Goal: Task Accomplishment & Management: Manage account settings

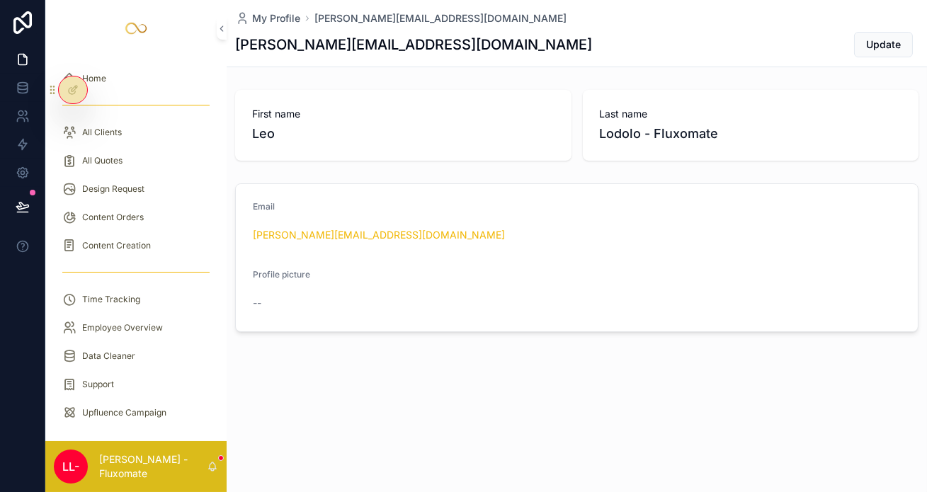
click at [125, 149] on div "All Quotes" at bounding box center [135, 160] width 147 height 23
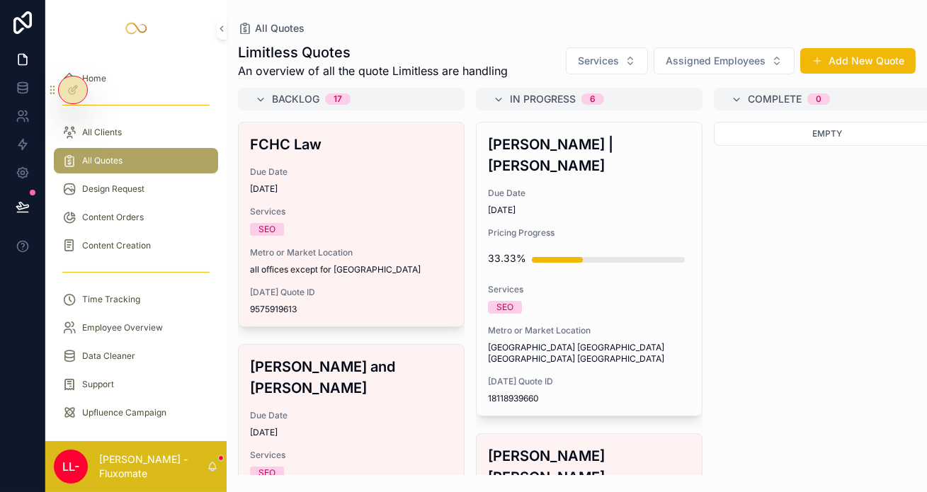
click at [488, 188] on span "Due Date" at bounding box center [589, 193] width 202 height 11
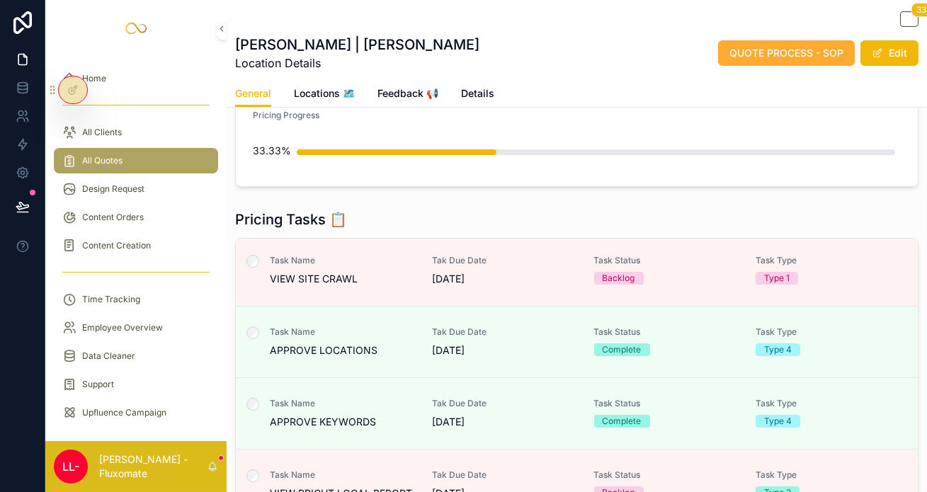
scroll to position [6, 0]
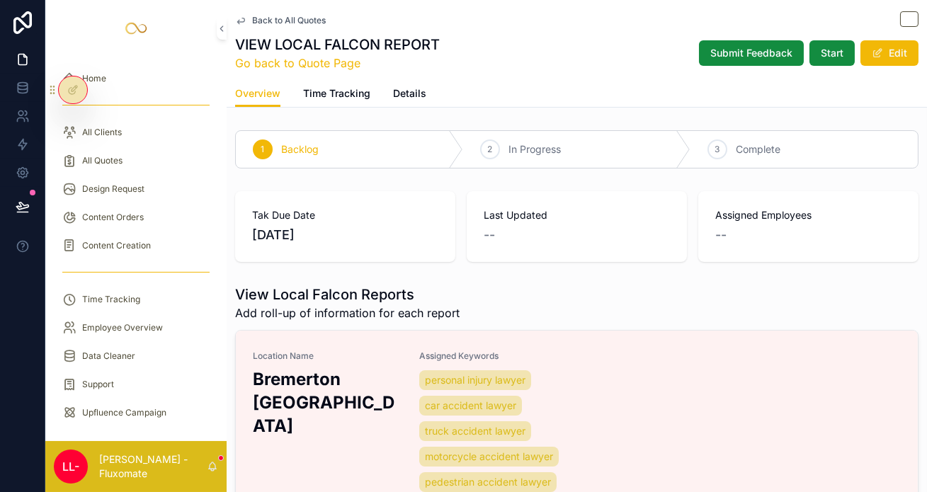
click at [336, 331] on link "Location Name [GEOGRAPHIC_DATA] [GEOGRAPHIC_DATA] Assigned Keywords personal in…" at bounding box center [577, 423] width 682 height 185
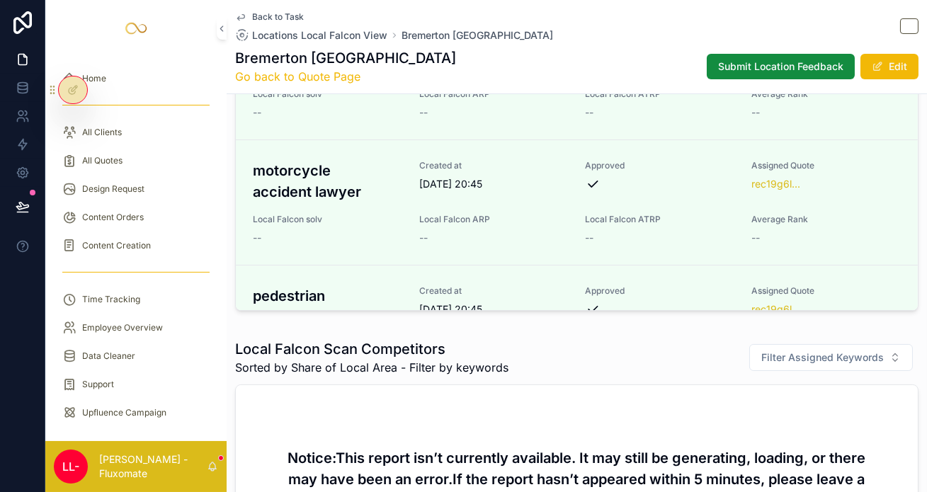
scroll to position [864, 0]
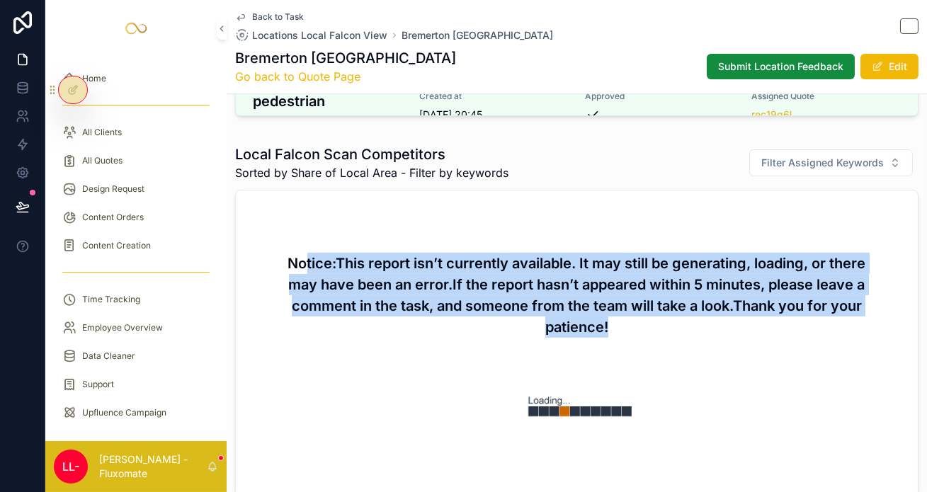
drag, startPoint x: 266, startPoint y: 215, endPoint x: 731, endPoint y: 261, distance: 467.5
click at [731, 261] on h3 "Notice:This report isn’t currently available. It may still be generating, loadi…" at bounding box center [576, 295] width 591 height 85
click at [641, 355] on img "scrollable content" at bounding box center [577, 403] width 227 height 97
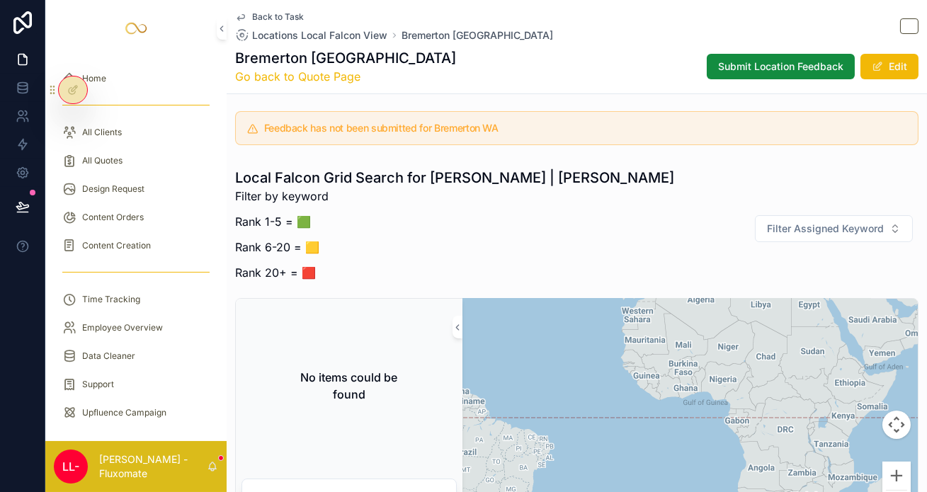
scroll to position [0, 0]
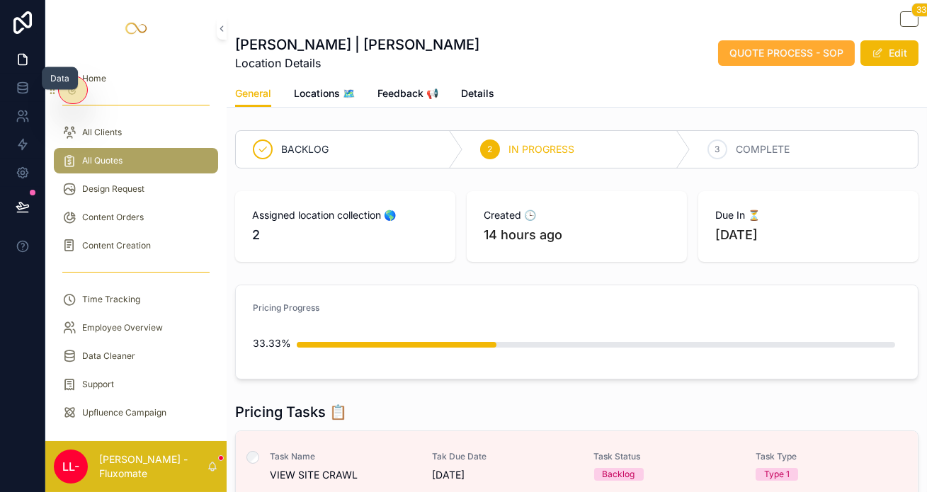
click at [19, 74] on link at bounding box center [22, 88] width 45 height 28
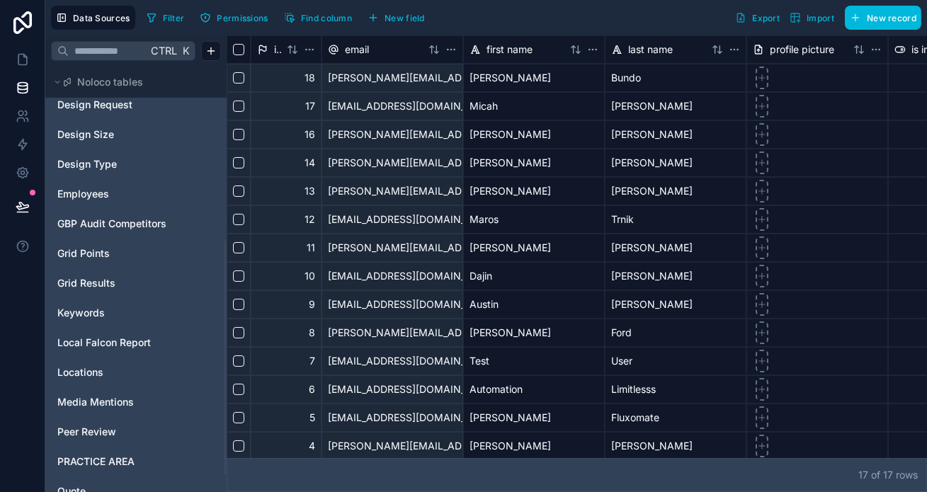
scroll to position [366, 0]
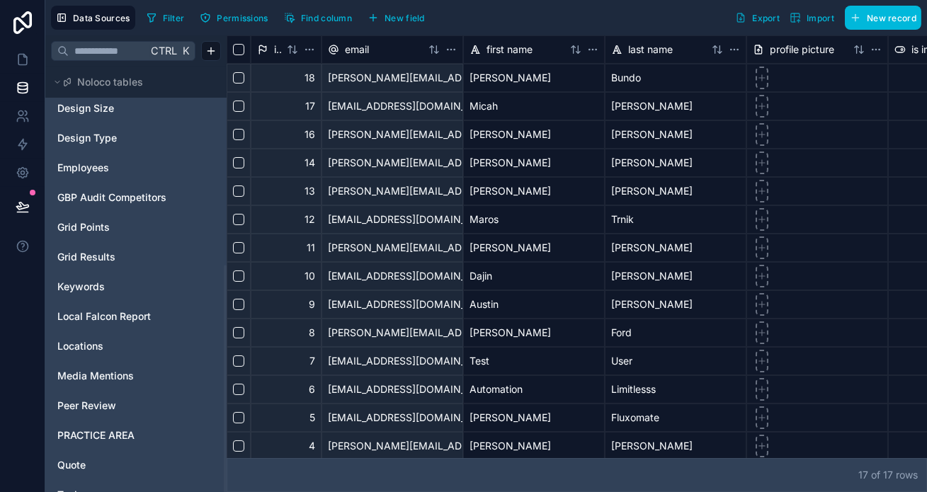
click at [92, 488] on link "Task" at bounding box center [114, 495] width 115 height 14
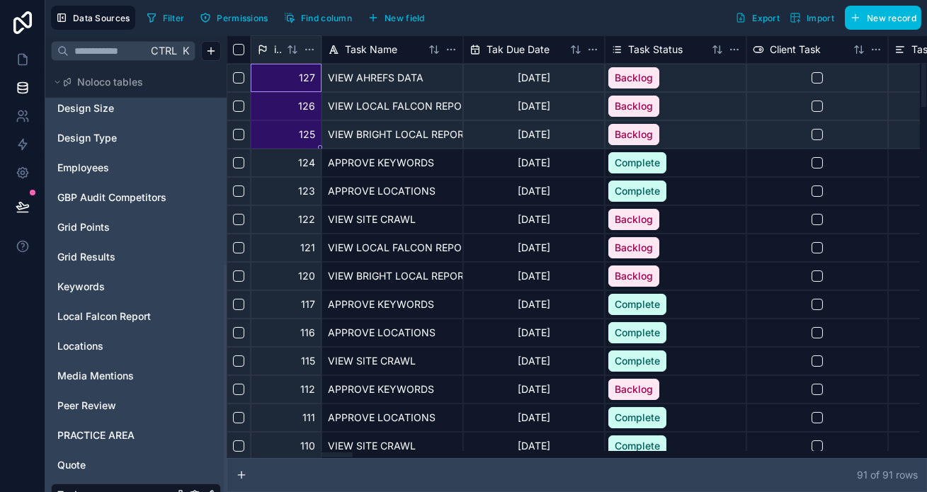
drag, startPoint x: 239, startPoint y: 64, endPoint x: 230, endPoint y: 125, distance: 60.9
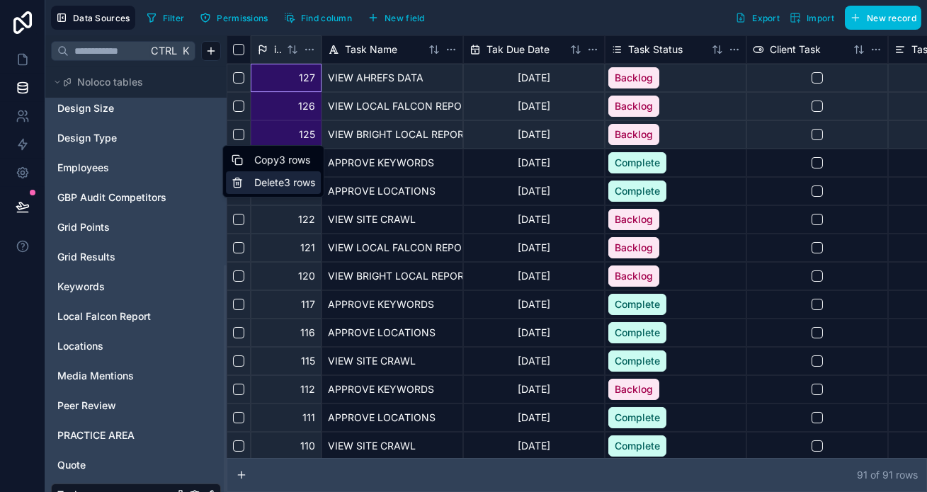
click at [273, 179] on div "Delete 3 rows" at bounding box center [273, 182] width 95 height 23
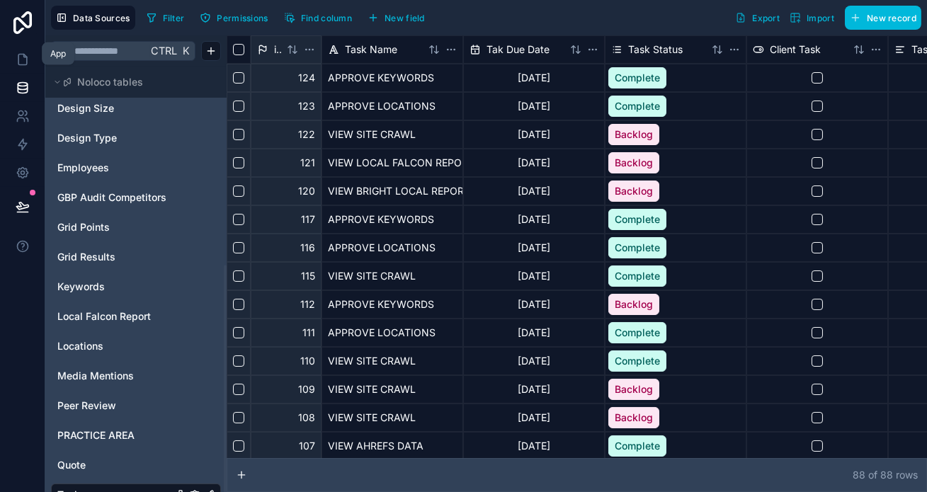
click at [16, 61] on link at bounding box center [22, 59] width 45 height 28
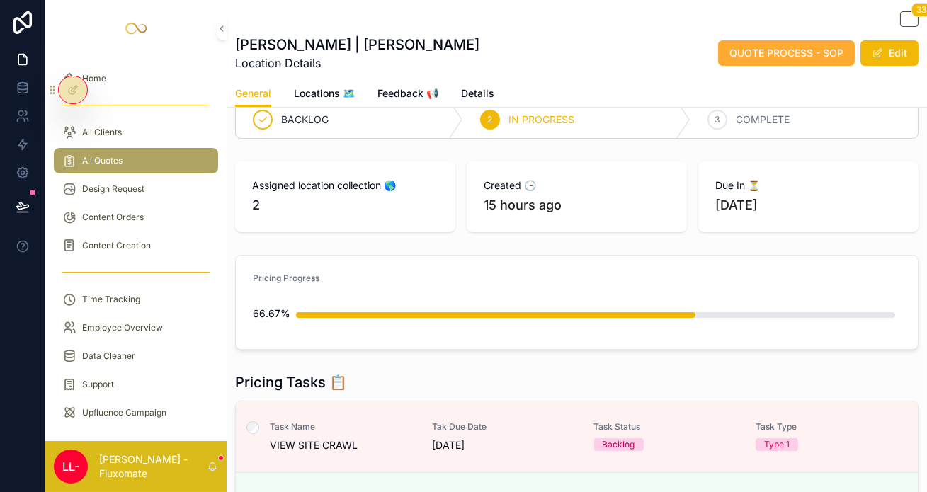
scroll to position [193, 0]
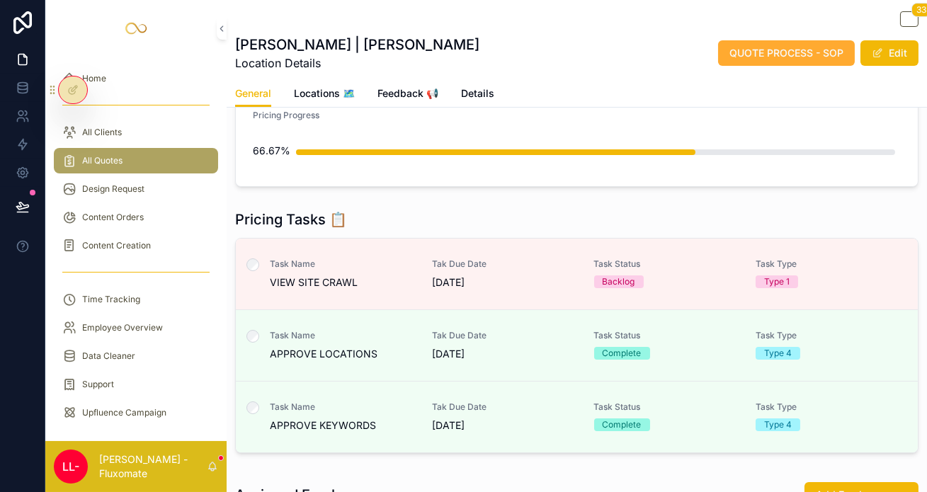
click at [450, 382] on link "Task Name APPROVE KEYWORDS Tak Due Date [DATE] Task Status Complete Task Type T…" at bounding box center [577, 417] width 682 height 71
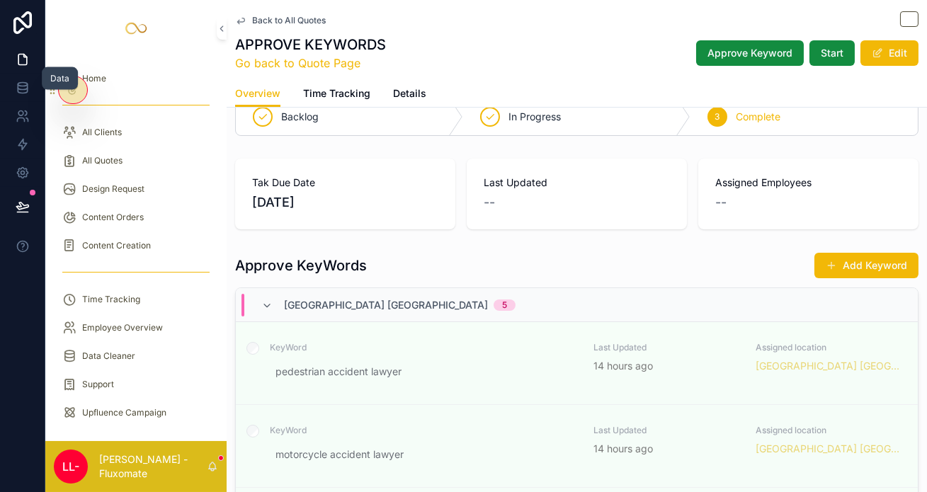
click at [38, 78] on link at bounding box center [22, 88] width 45 height 28
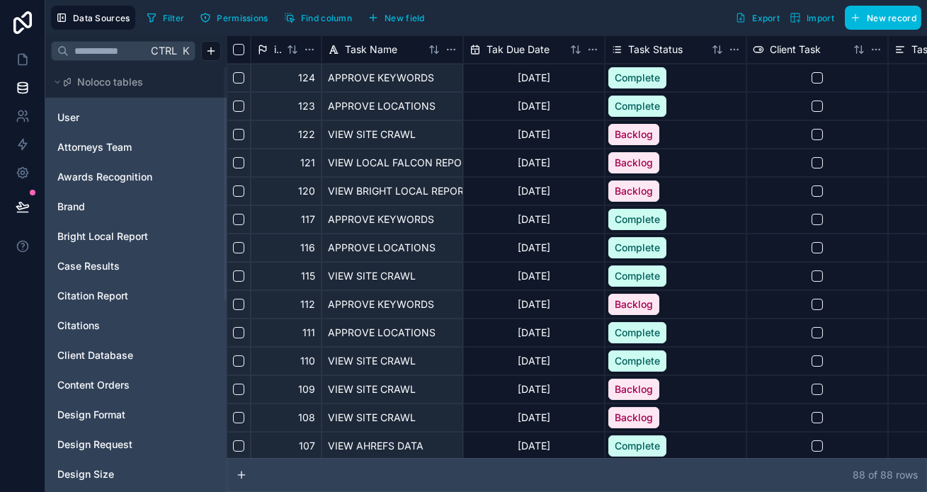
click at [106, 259] on link "Case Results" at bounding box center [114, 266] width 115 height 14
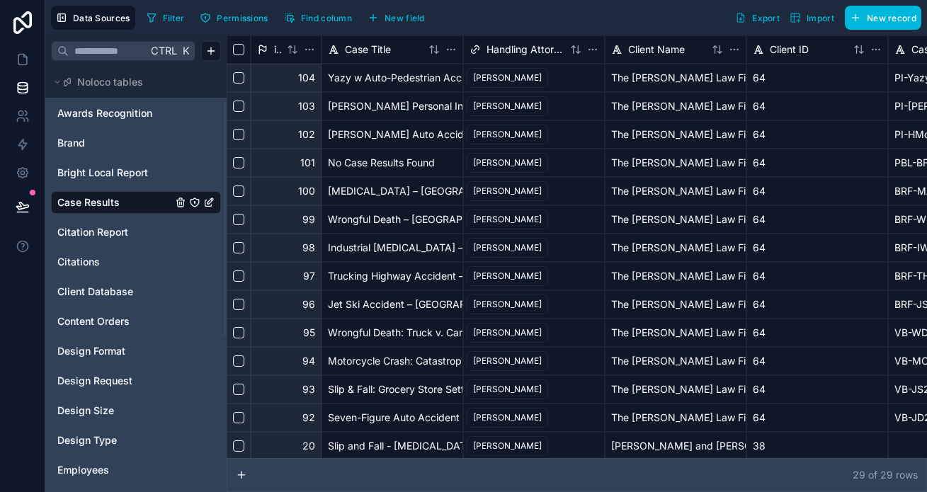
scroll to position [64, 0]
click at [111, 251] on div "Citations" at bounding box center [136, 262] width 170 height 23
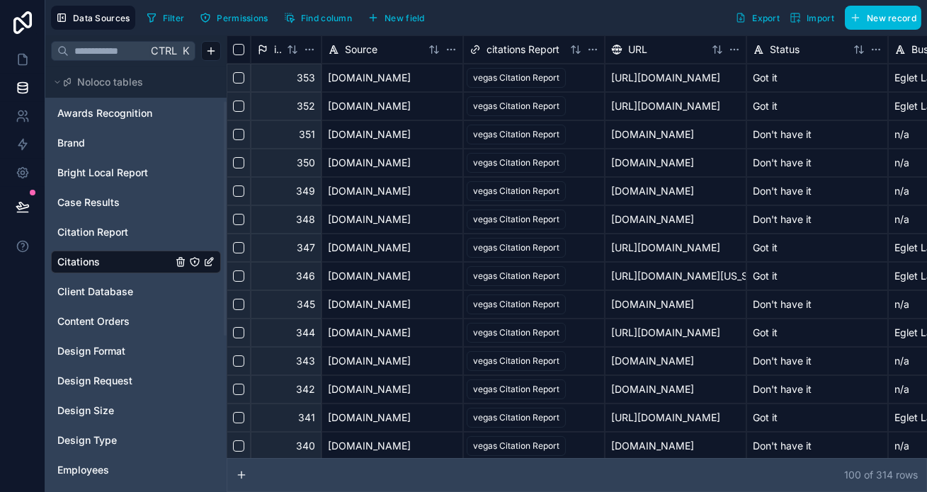
click at [109, 225] on span "Citation Report" at bounding box center [92, 232] width 71 height 14
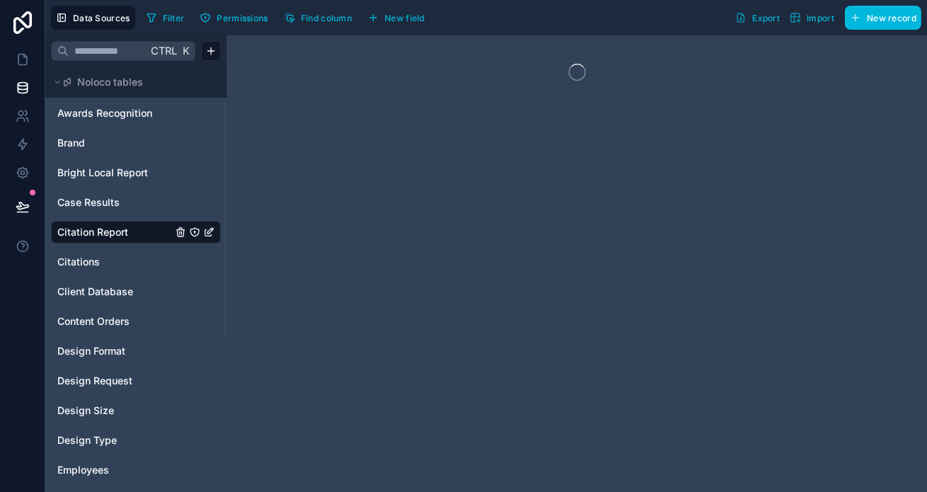
click at [112, 262] on div "User Attorneys Team Awards Recognition Brand Bright Local Report Case Results C…" at bounding box center [136, 469] width 170 height 865
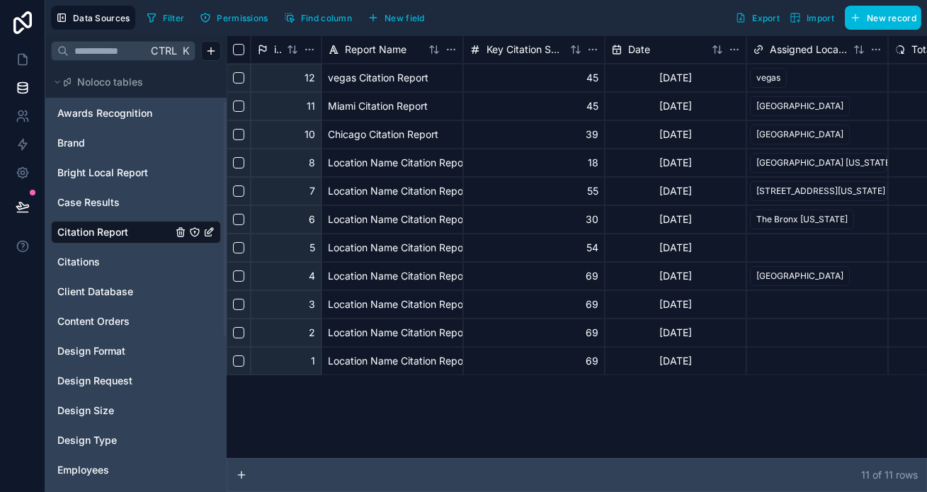
click at [101, 280] on div "Client Database" at bounding box center [136, 291] width 170 height 23
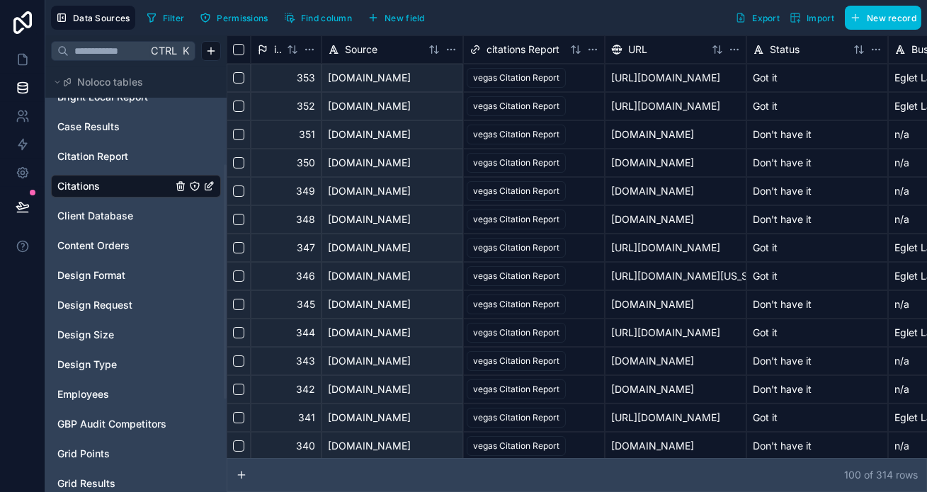
scroll to position [193, 0]
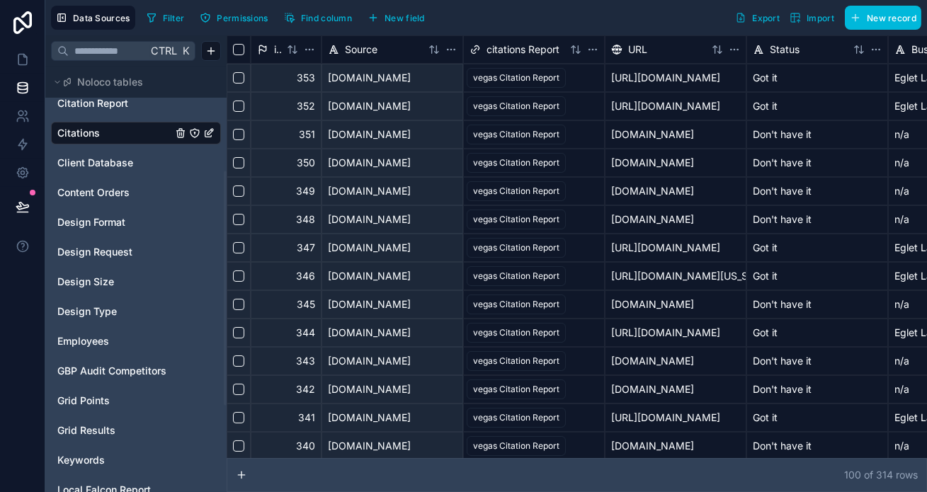
click at [103, 364] on span "GBP Audit Competitors" at bounding box center [111, 371] width 109 height 14
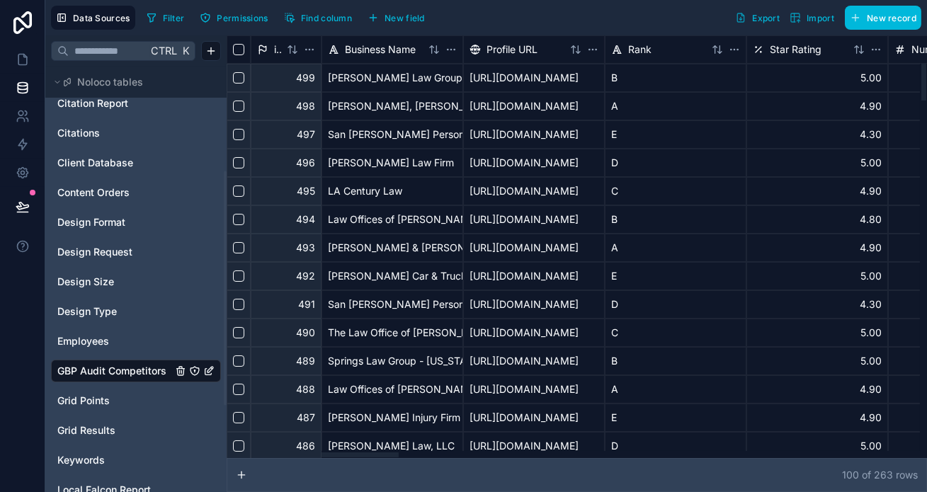
scroll to position [0, 941]
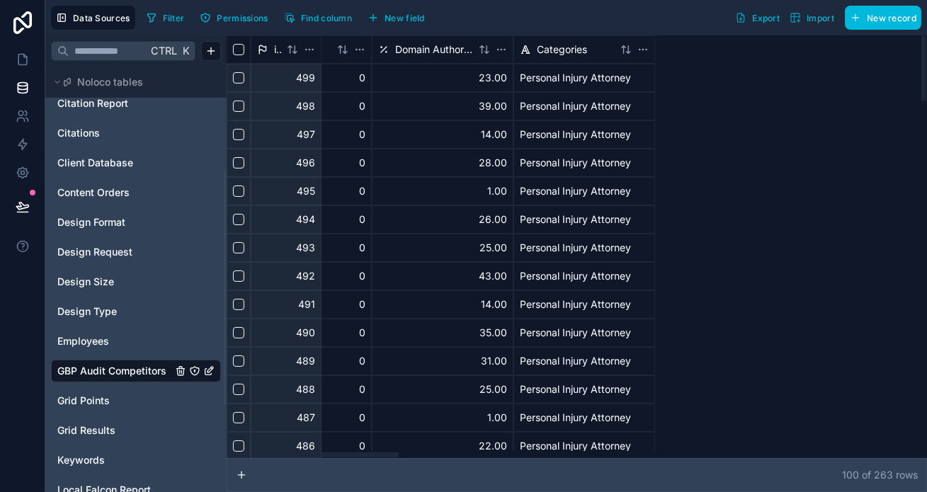
click at [506, 458] on div at bounding box center [574, 454] width 694 height 7
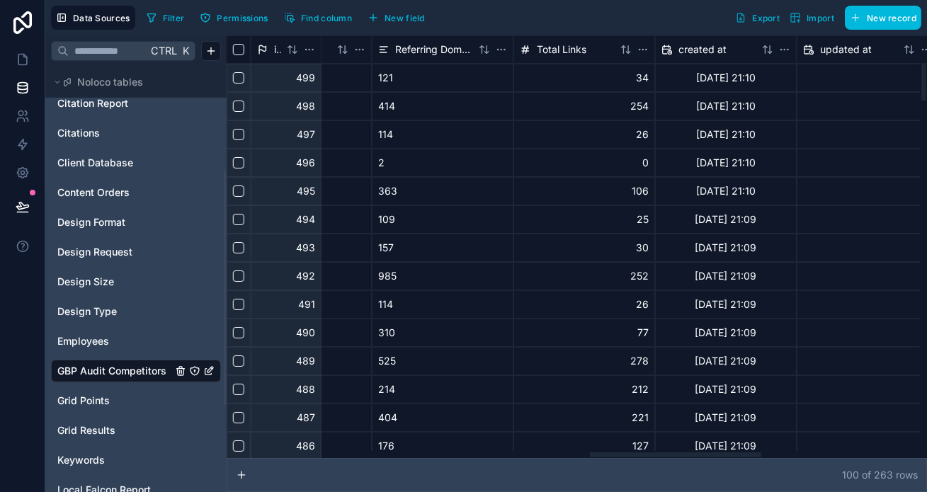
scroll to position [0, 2340]
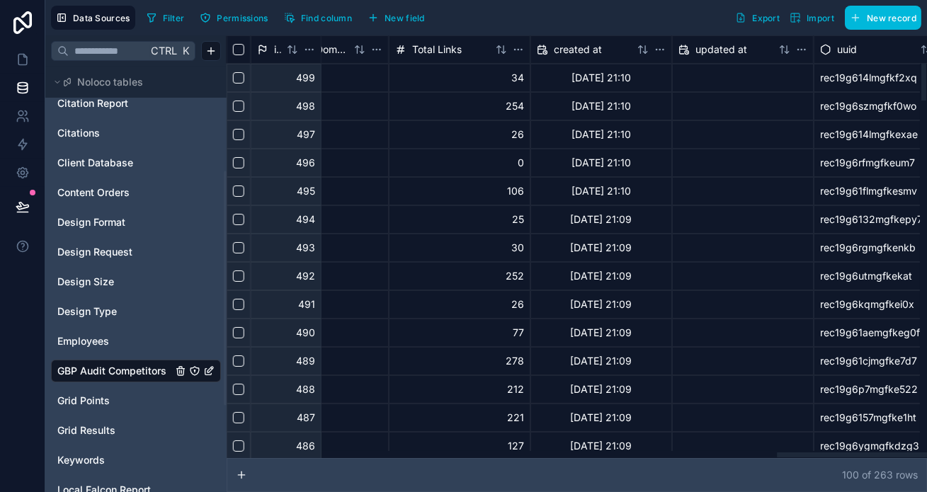
drag, startPoint x: 486, startPoint y: 457, endPoint x: 947, endPoint y: 467, distance: 461.7
click at [920, 458] on div at bounding box center [574, 454] width 694 height 7
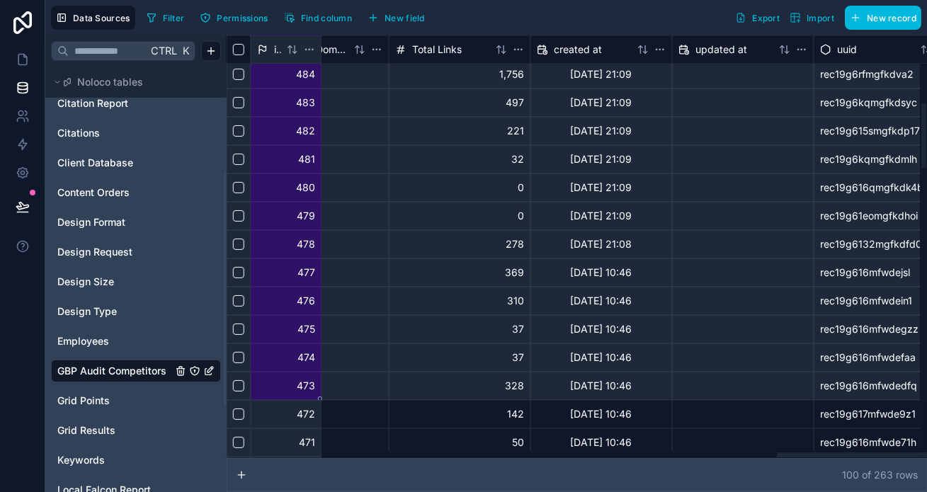
scroll to position [450, 2340]
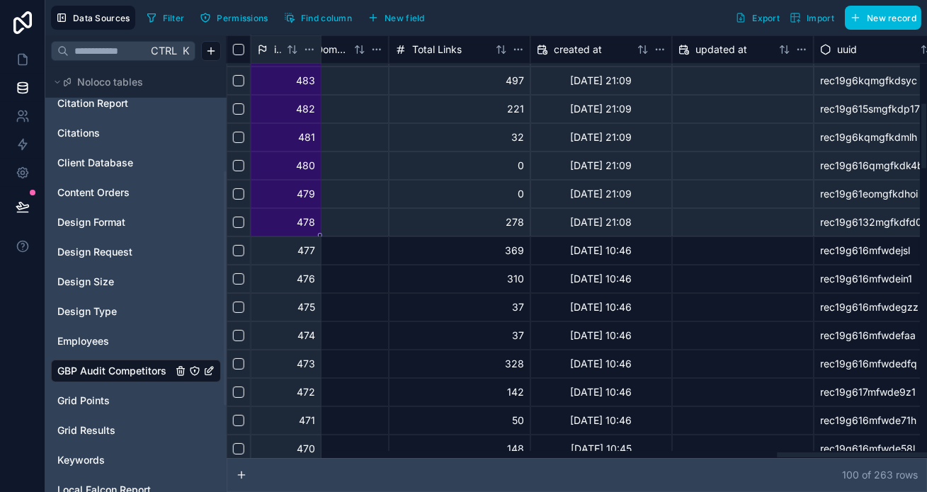
drag, startPoint x: 237, startPoint y: 69, endPoint x: 261, endPoint y: 213, distance: 146.4
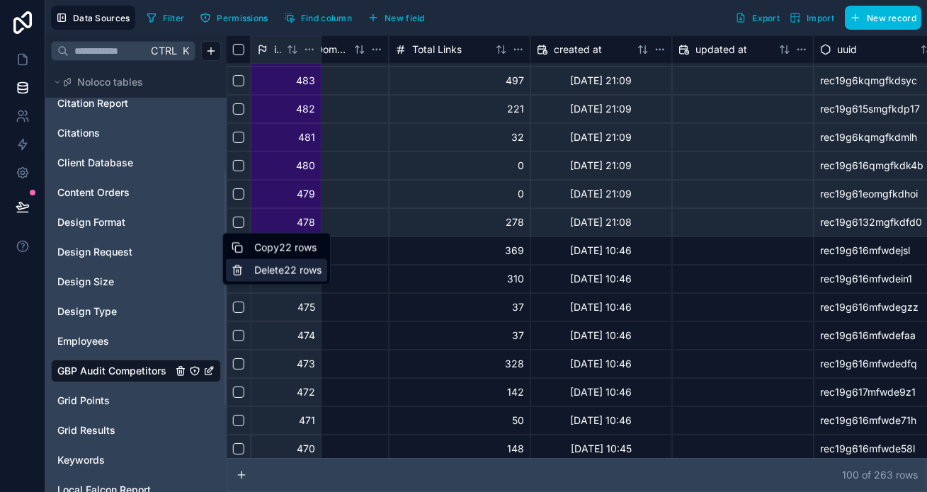
click at [273, 261] on div "Delete 22 rows" at bounding box center [276, 270] width 101 height 23
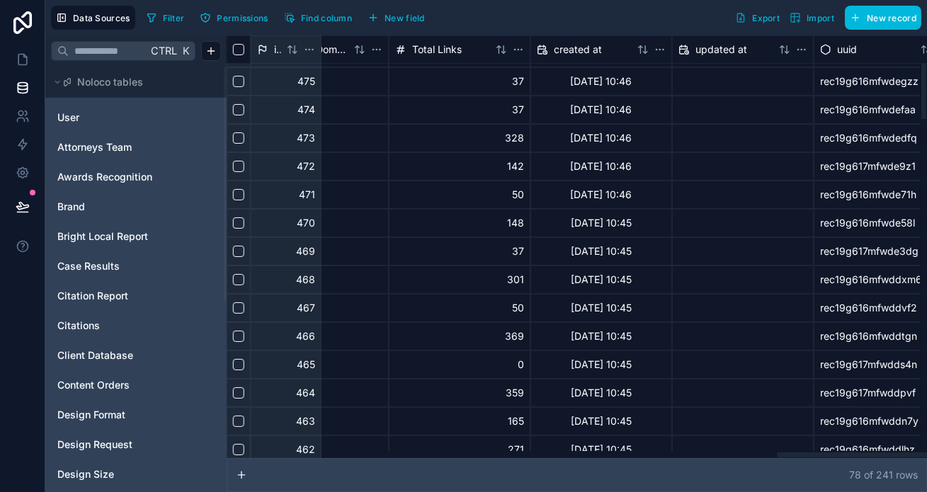
scroll to position [0, 2340]
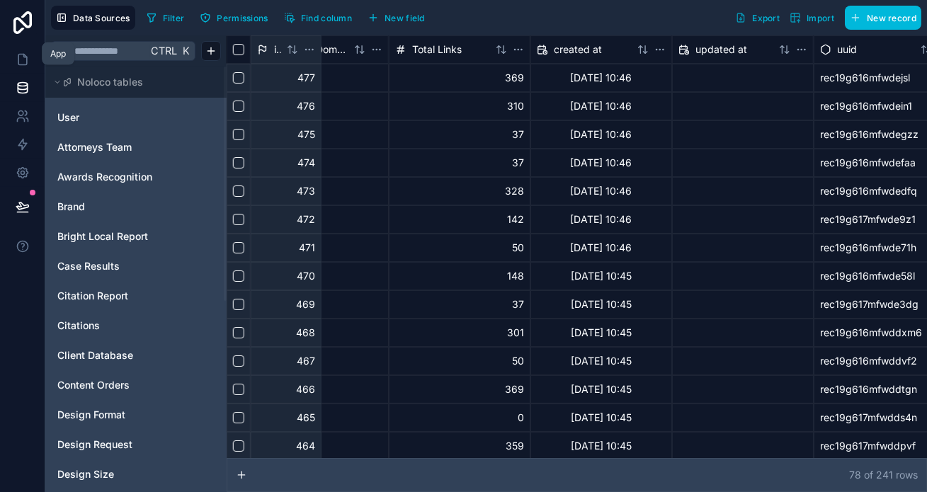
click at [31, 61] on link at bounding box center [22, 59] width 45 height 28
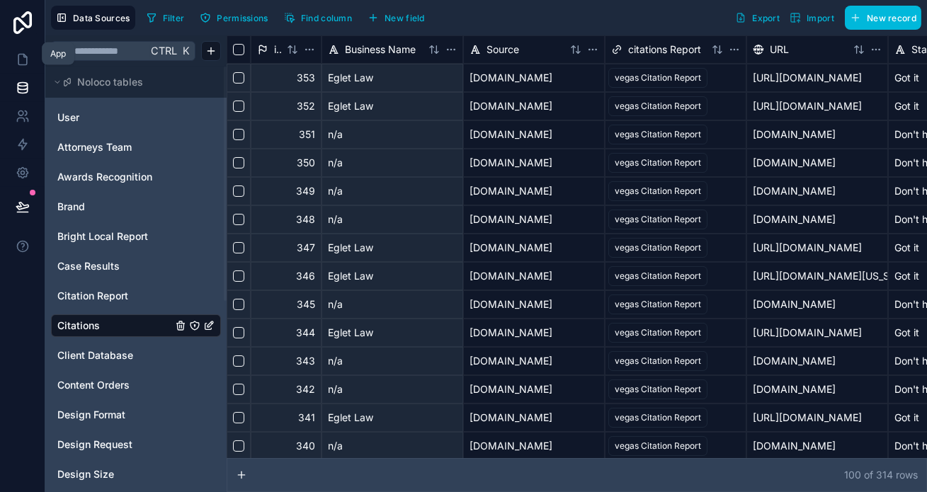
click at [26, 46] on link at bounding box center [22, 59] width 45 height 28
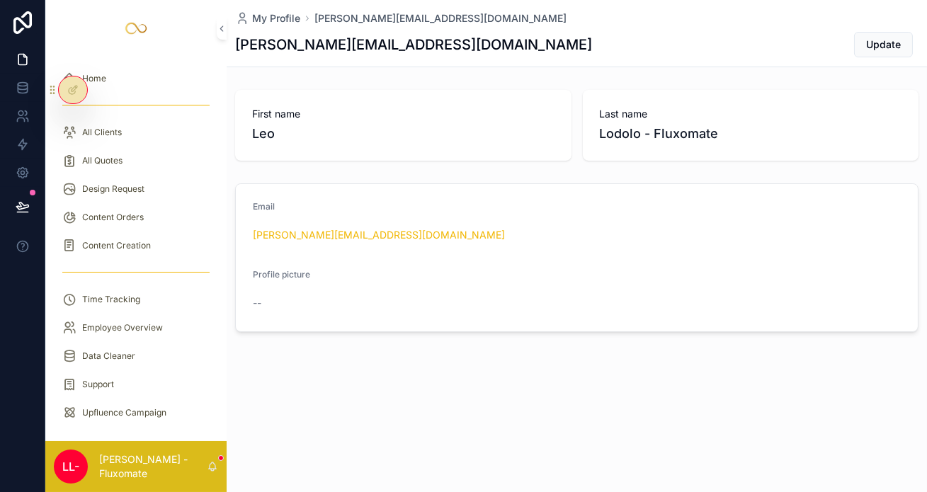
click at [121, 149] on div "All Quotes" at bounding box center [135, 160] width 147 height 23
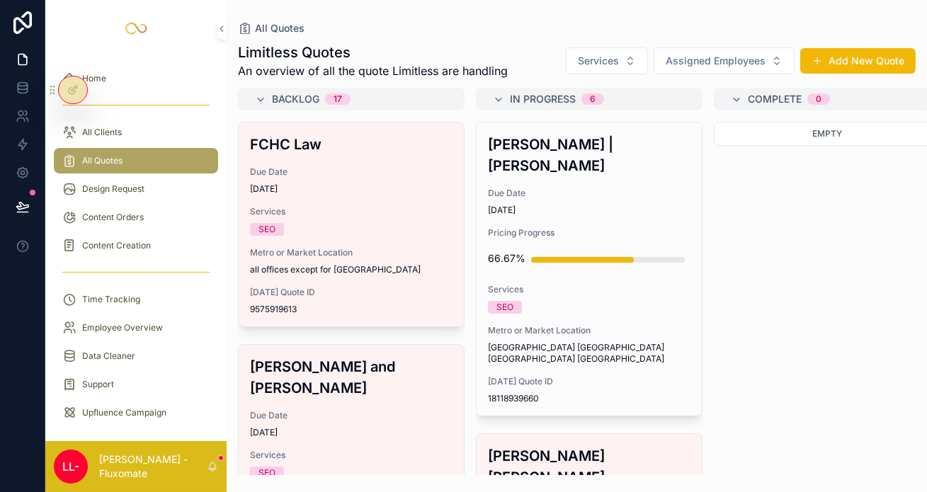
click at [531, 188] on div "Due Date [DATE]" at bounding box center [589, 202] width 202 height 28
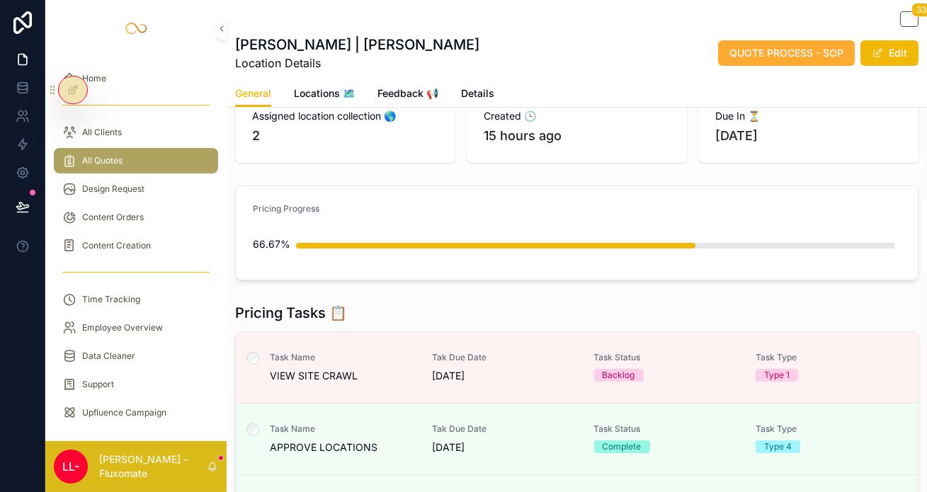
scroll to position [64, 0]
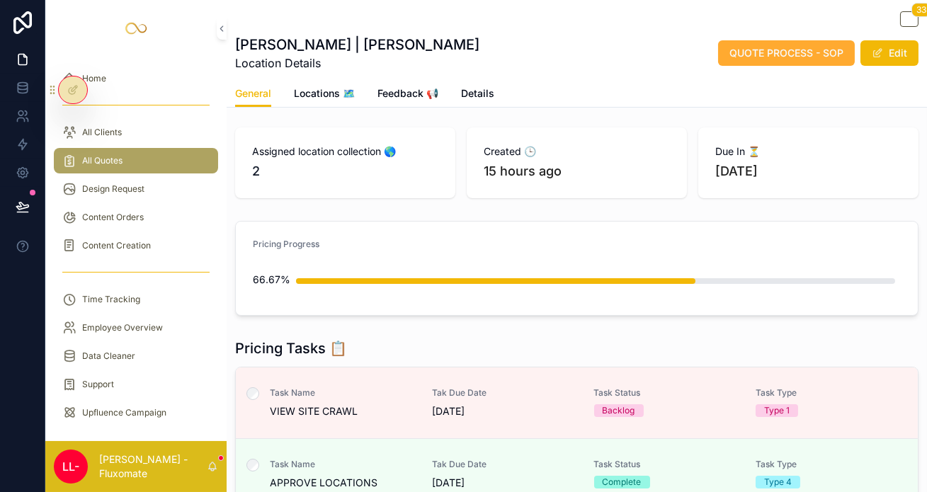
click at [316, 439] on link "Task Name APPROVE LOCATIONS Tak Due Date [DATE] Task Status Complete Task Type …" at bounding box center [577, 475] width 682 height 72
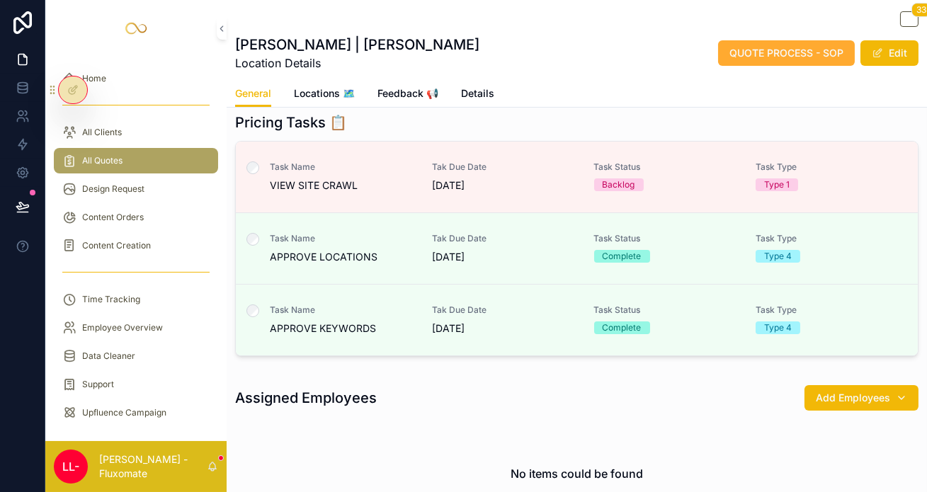
scroll to position [321, 0]
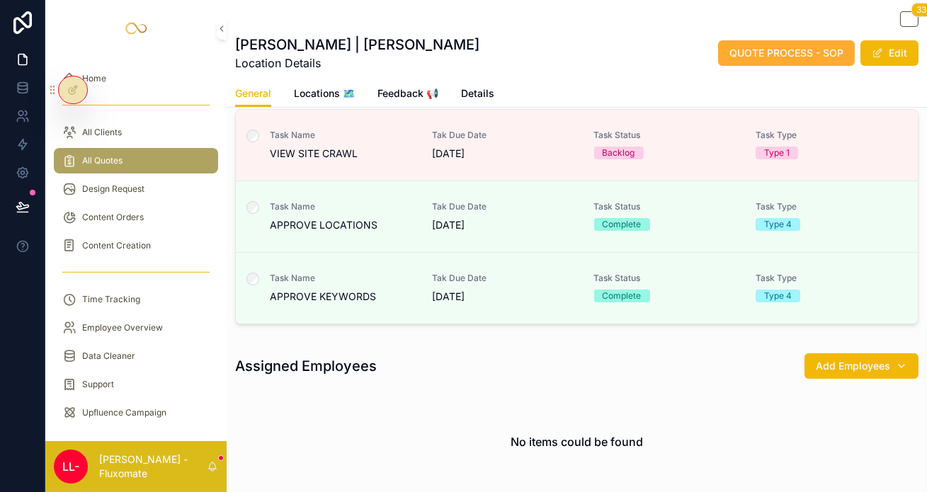
click at [355, 273] on span "Task Name" at bounding box center [342, 278] width 145 height 11
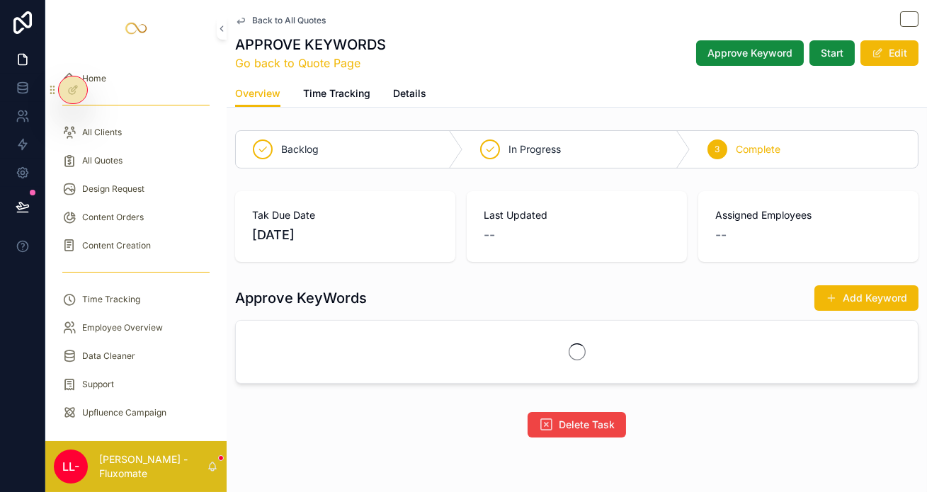
click at [792, 50] on span "Approve Keyword" at bounding box center [749, 53] width 85 height 14
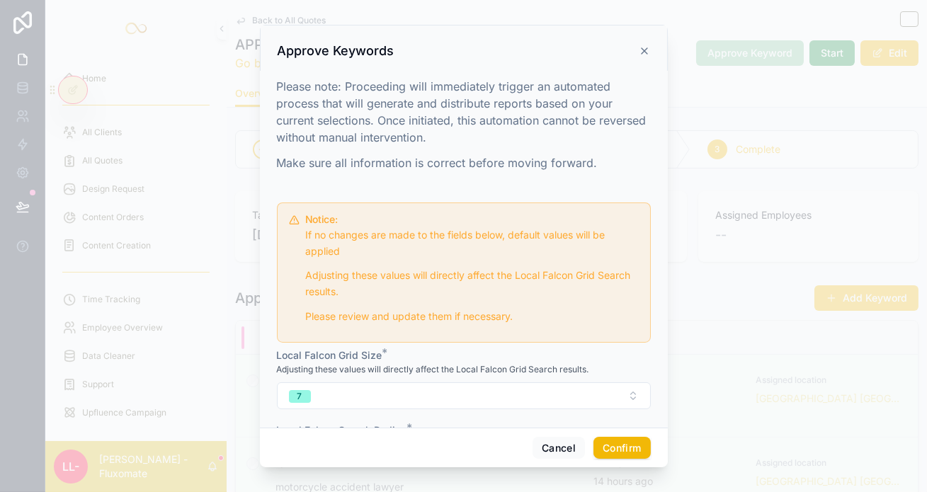
scroll to position [89, 0]
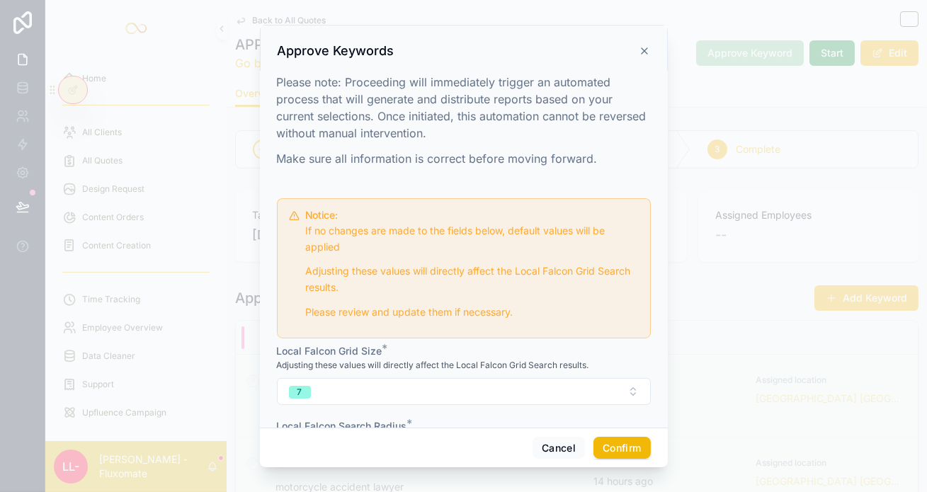
click at [402, 378] on button "7" at bounding box center [464, 391] width 374 height 27
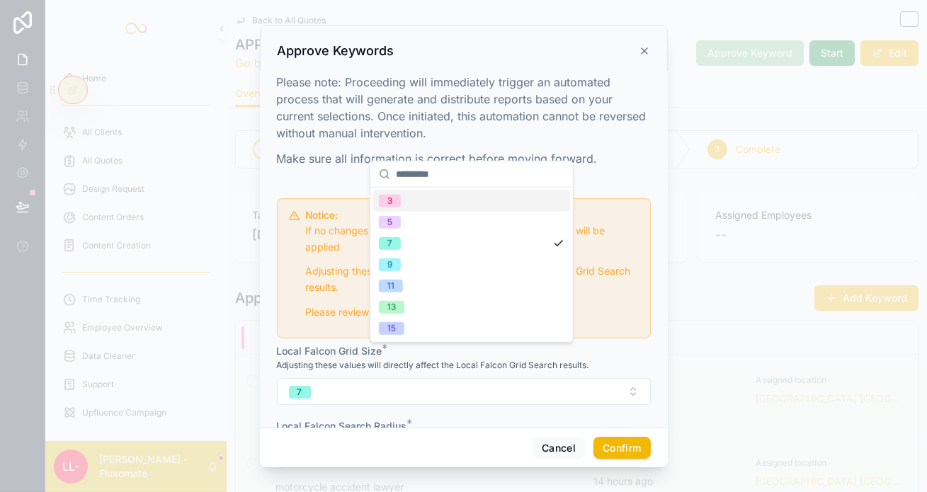
click at [409, 198] on div "3" at bounding box center [471, 200] width 197 height 21
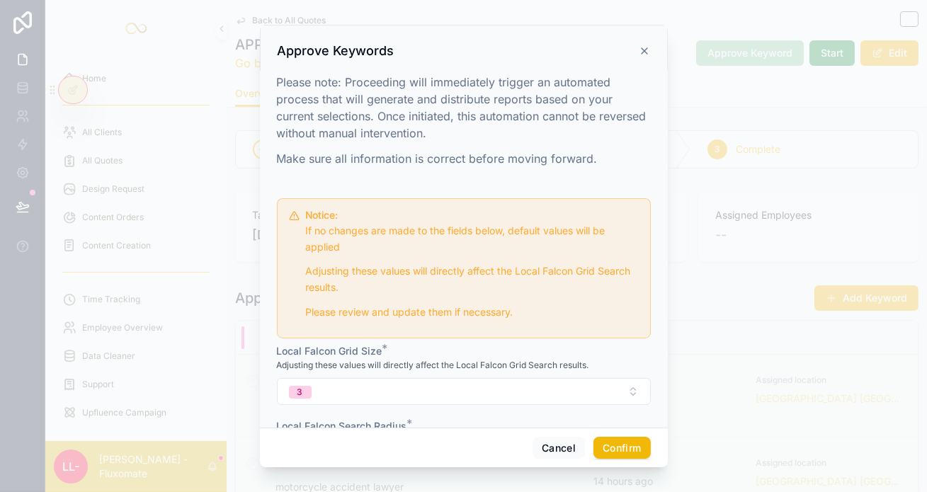
click at [363, 456] on input "***" at bounding box center [464, 466] width 372 height 20
click at [605, 451] on button "Confirm" at bounding box center [621, 448] width 57 height 23
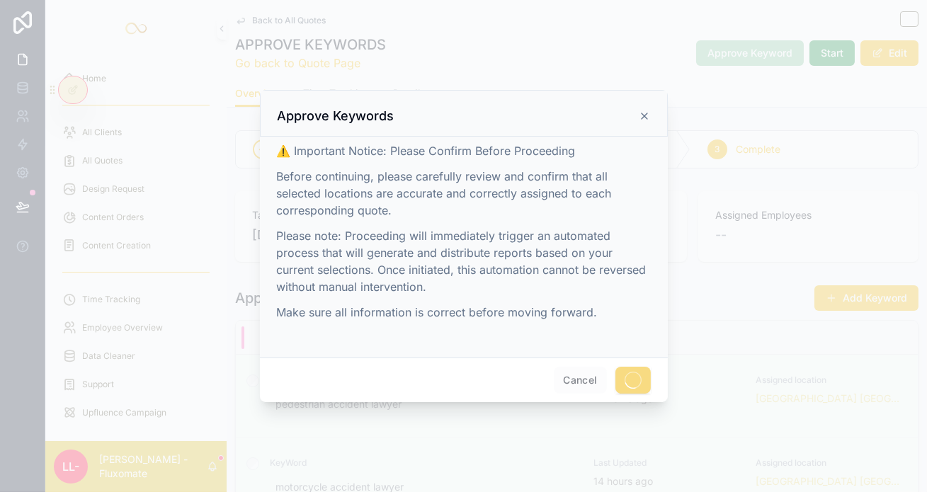
scroll to position [0, 0]
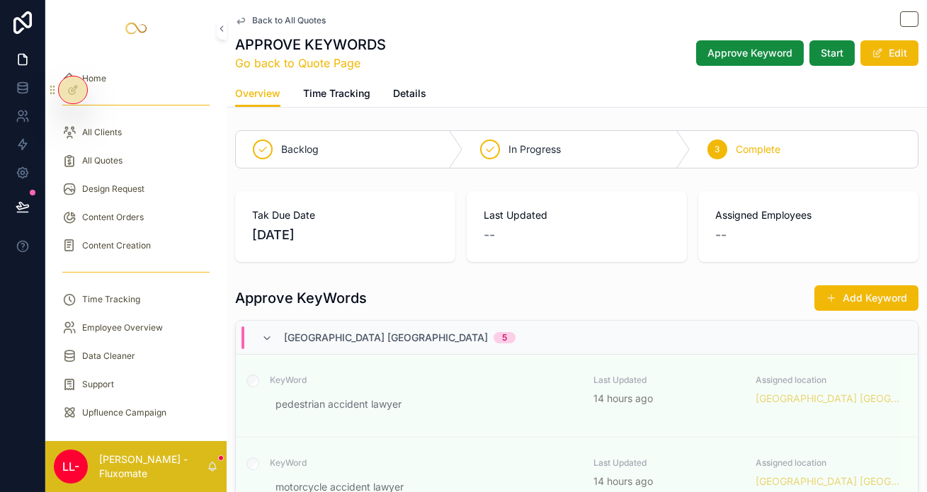
click at [776, 46] on span "Approve Keyword" at bounding box center [749, 53] width 85 height 14
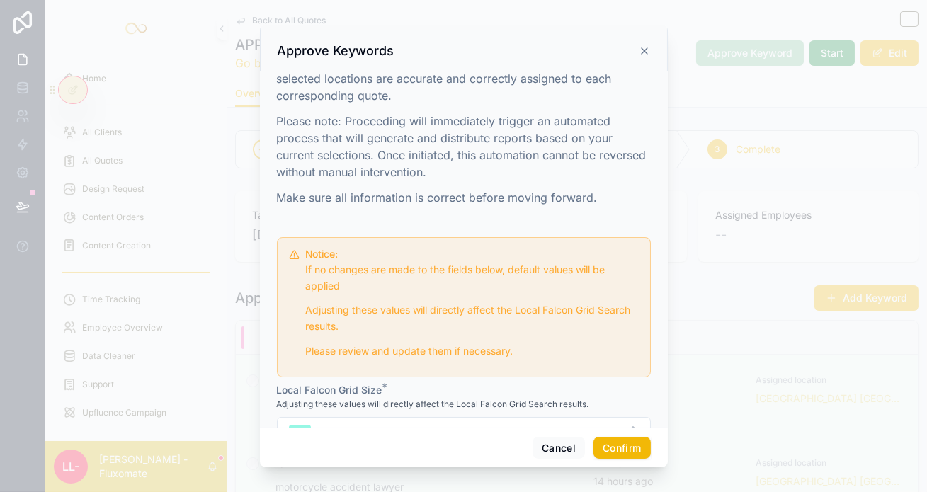
scroll to position [89, 0]
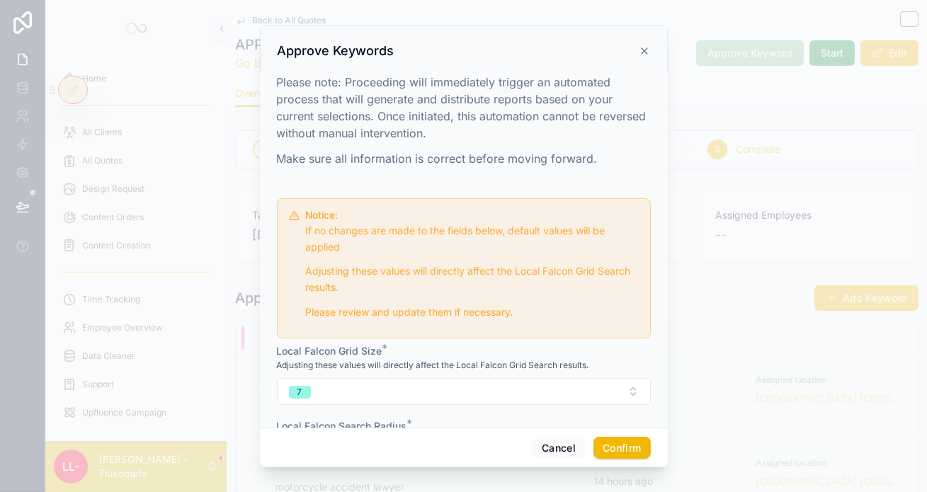
click at [448, 378] on button "7" at bounding box center [464, 391] width 374 height 27
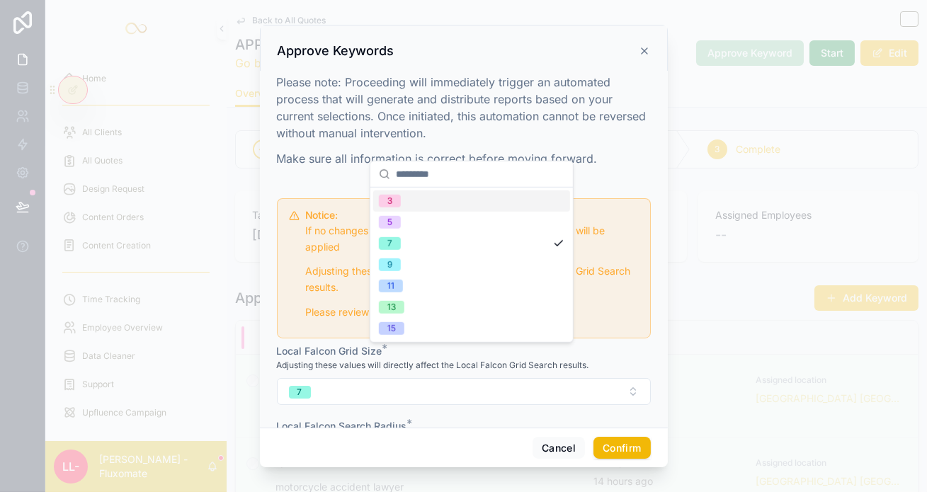
drag, startPoint x: 411, startPoint y: 206, endPoint x: 416, endPoint y: 195, distance: 11.7
click at [416, 195] on div "3 5 7 9 11 13 15" at bounding box center [471, 264] width 197 height 149
click at [416, 195] on div "3" at bounding box center [471, 200] width 197 height 21
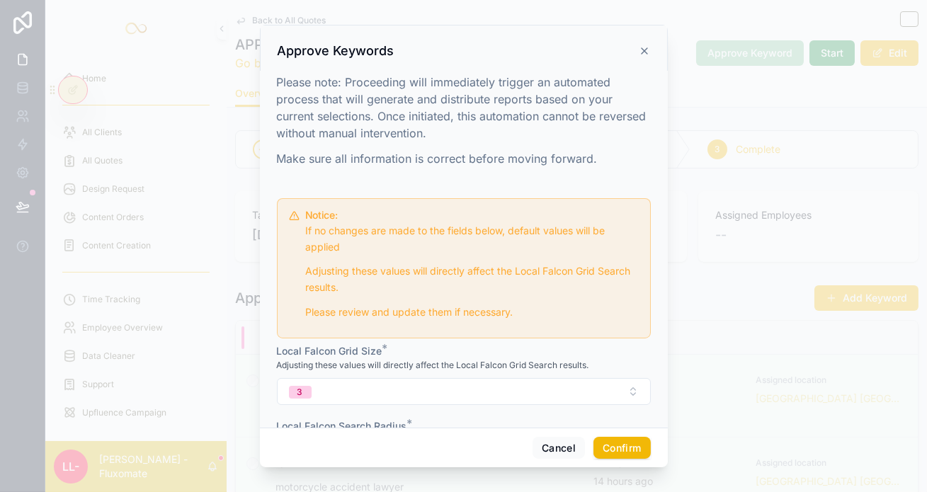
click at [374, 456] on input "***" at bounding box center [464, 466] width 372 height 20
click at [371, 358] on div "Adjusting these values will directly affect the Local Falcon Grid Search result…" at bounding box center [464, 365] width 374 height 14
click at [375, 378] on button "3" at bounding box center [464, 391] width 374 height 27
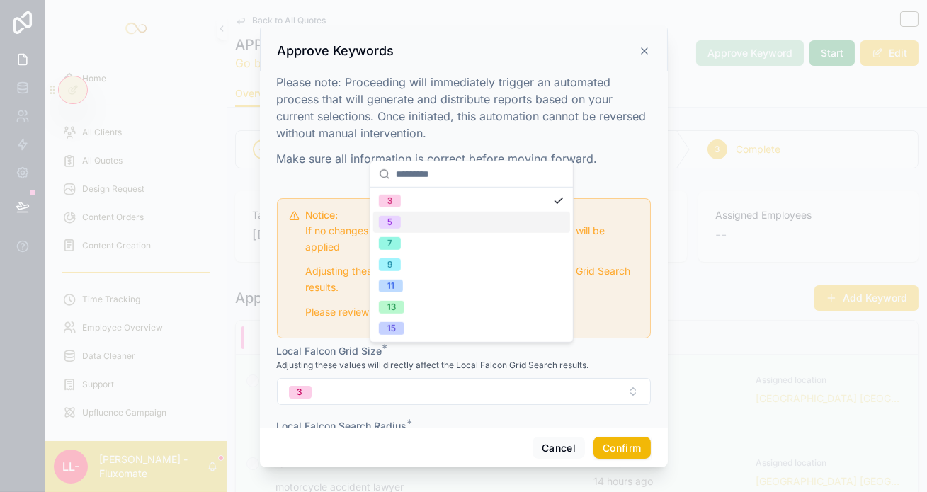
click at [430, 215] on div "5" at bounding box center [471, 222] width 197 height 21
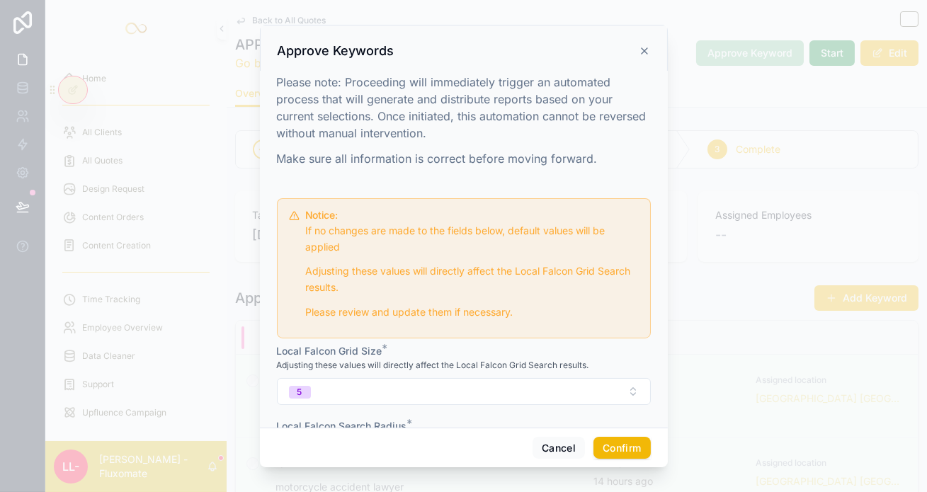
click at [375, 411] on form "Notice: If no changes are made to the fields below, default values will be appl…" at bounding box center [464, 343] width 374 height 300
click at [593, 450] on button "Confirm" at bounding box center [621, 448] width 57 height 23
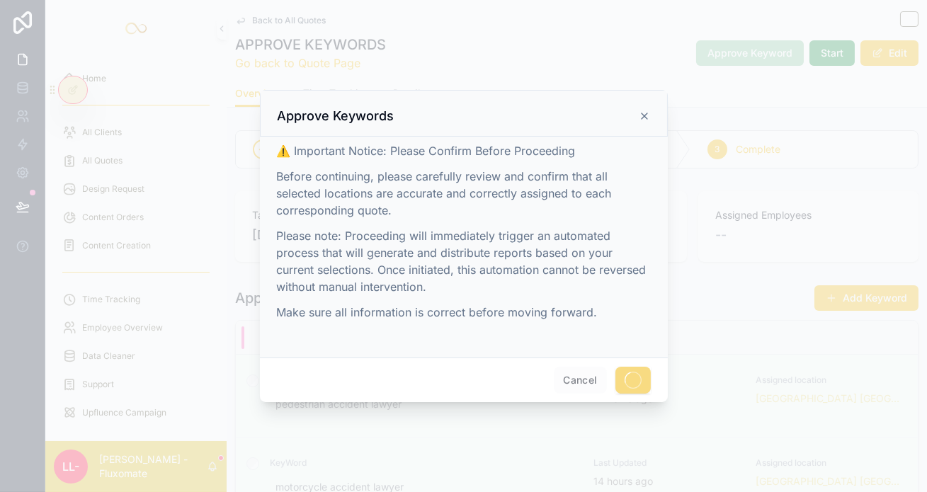
scroll to position [0, 0]
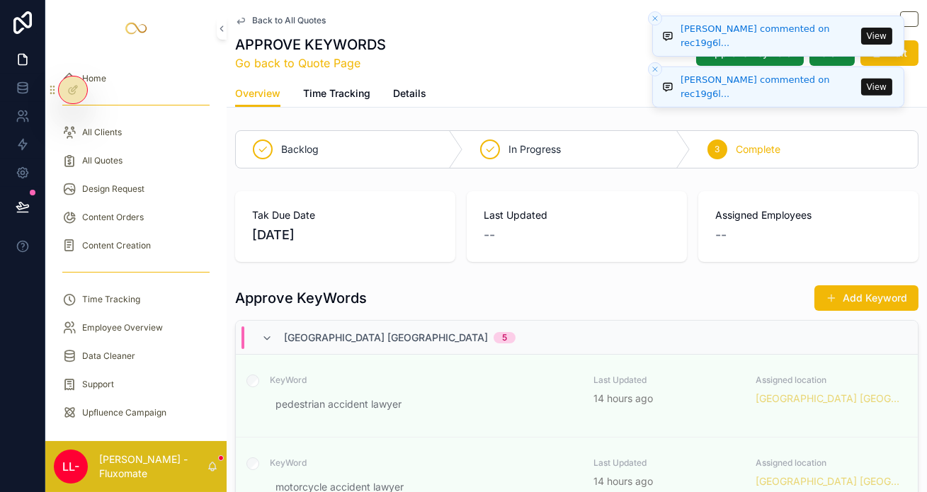
click at [874, 33] on button "View" at bounding box center [876, 36] width 31 height 17
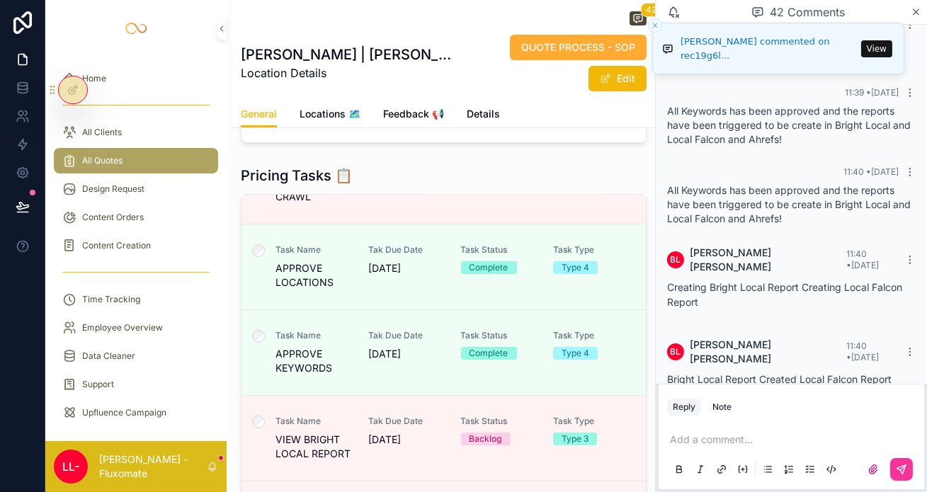
scroll to position [1135, 0]
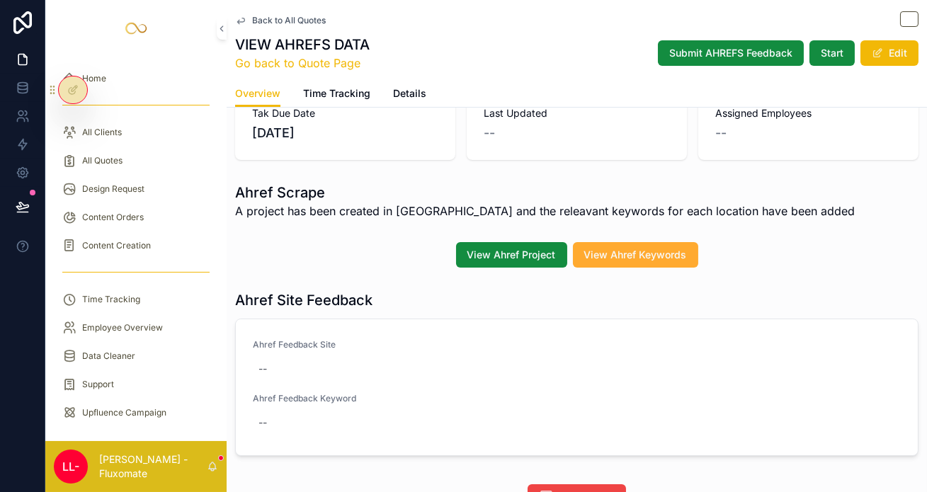
scroll to position [128, 0]
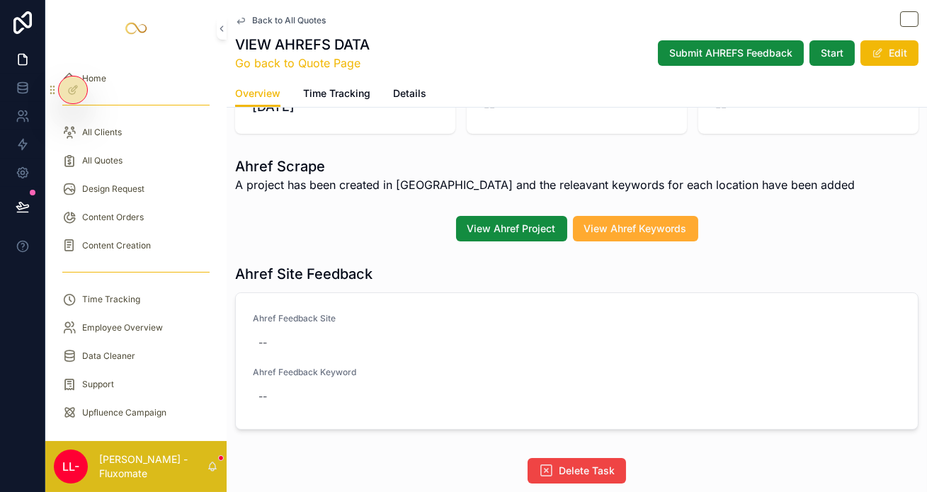
click at [527, 222] on span "View Ahref Project" at bounding box center [511, 229] width 89 height 14
click at [600, 222] on span "View Ahref Keywords" at bounding box center [635, 229] width 103 height 14
click at [77, 94] on div at bounding box center [73, 89] width 28 height 27
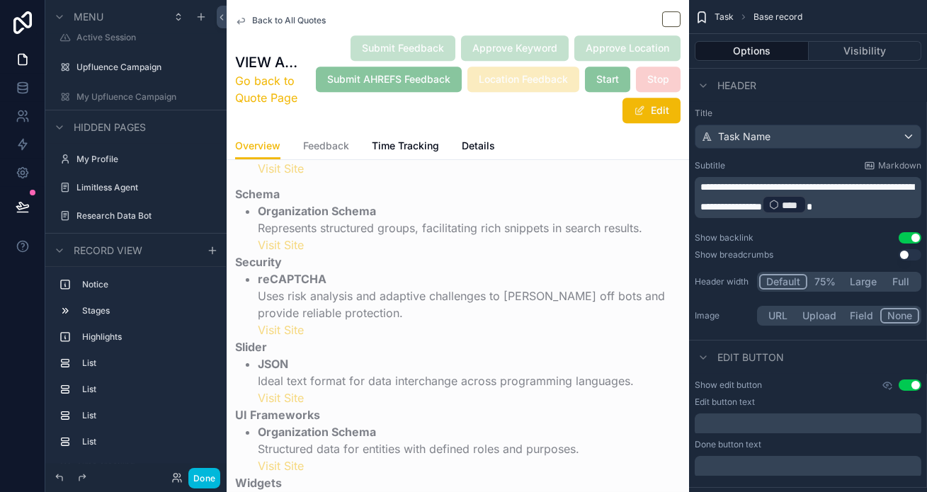
scroll to position [8472, 0]
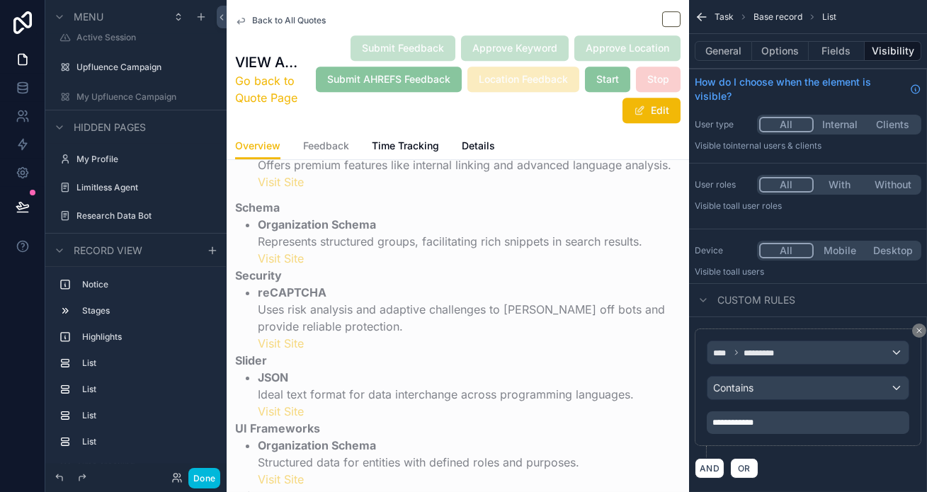
click at [790, 50] on button "Options" at bounding box center [752, 51] width 114 height 20
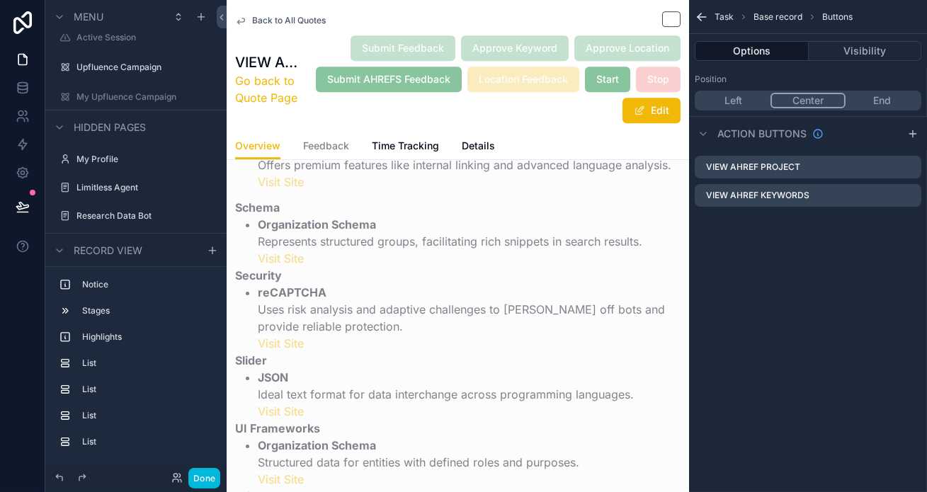
click at [0, 0] on icon "scrollable content" at bounding box center [0, 0] width 0 height 0
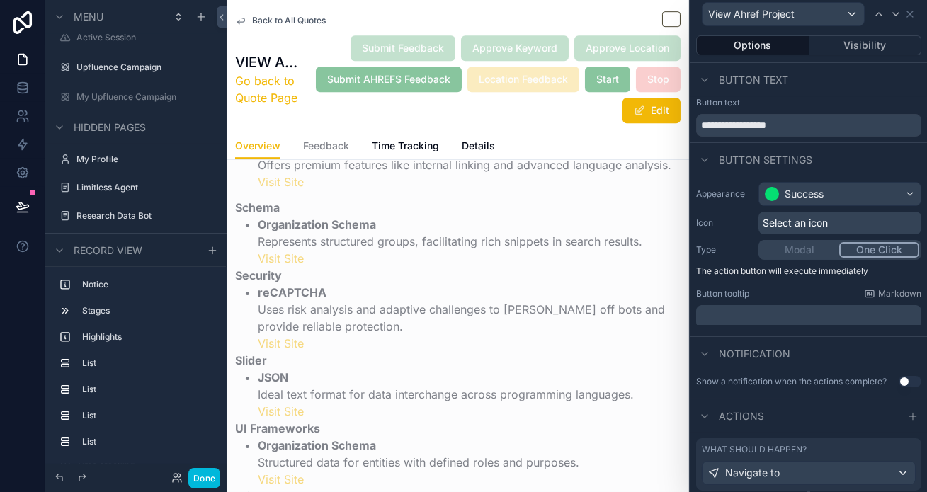
click at [833, 444] on div "What should happen?" at bounding box center [809, 449] width 214 height 11
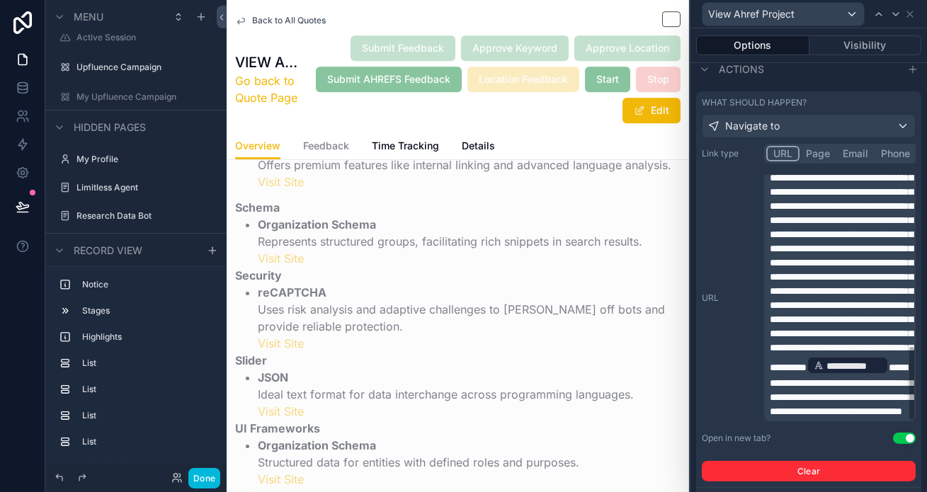
scroll to position [349, 0]
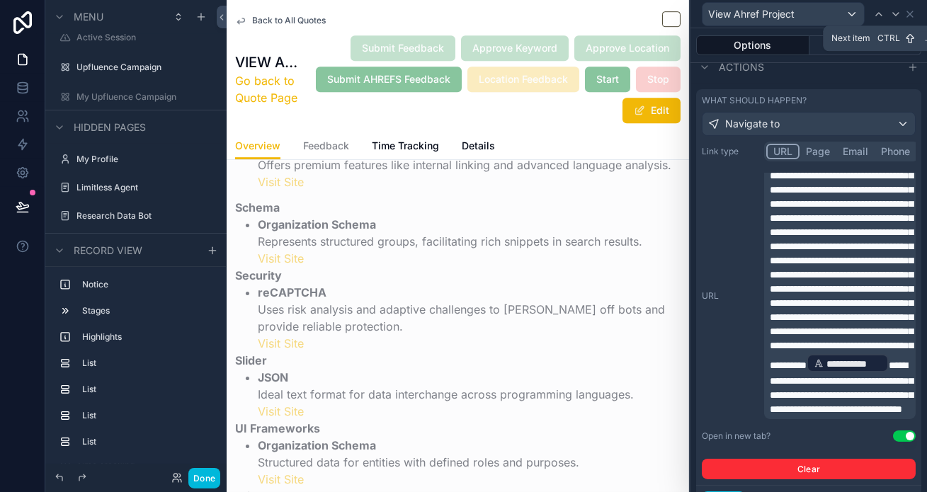
click at [895, 13] on icon at bounding box center [895, 13] width 11 height 11
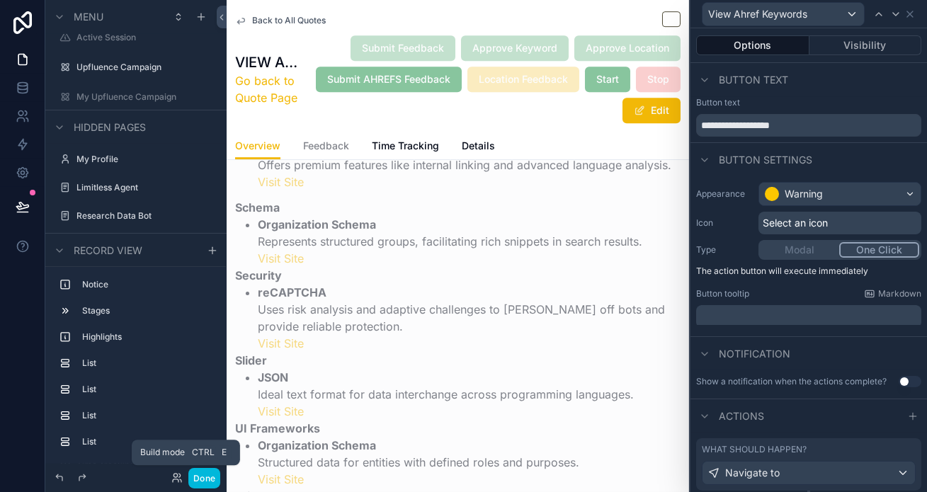
click at [190, 483] on button "Done" at bounding box center [204, 478] width 32 height 21
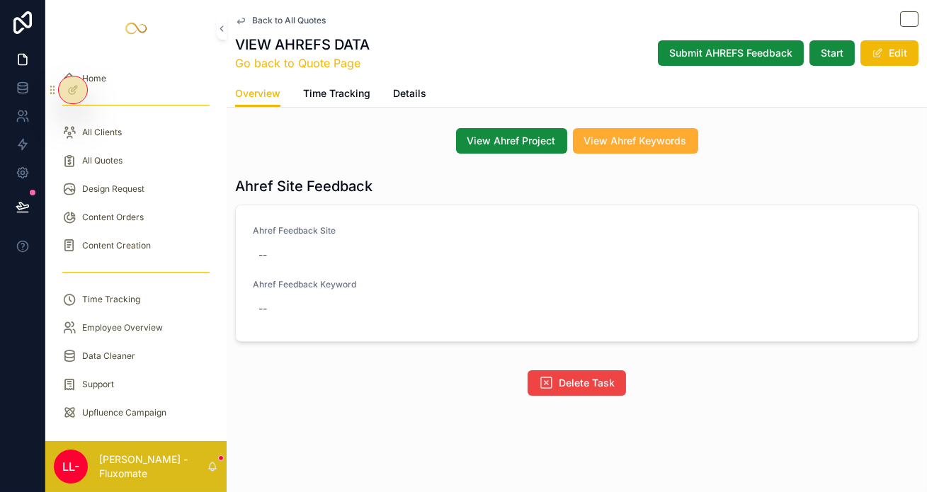
scroll to position [128, 0]
